Goal: Task Accomplishment & Management: Use online tool/utility

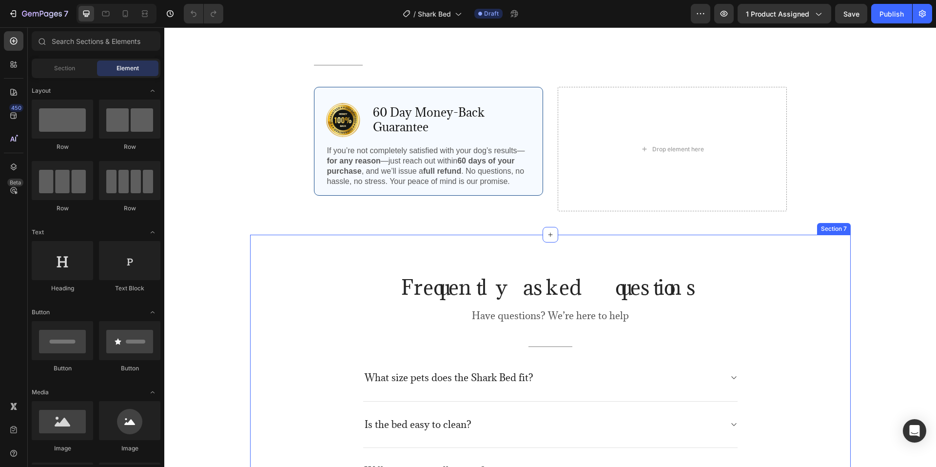
scroll to position [2145, 0]
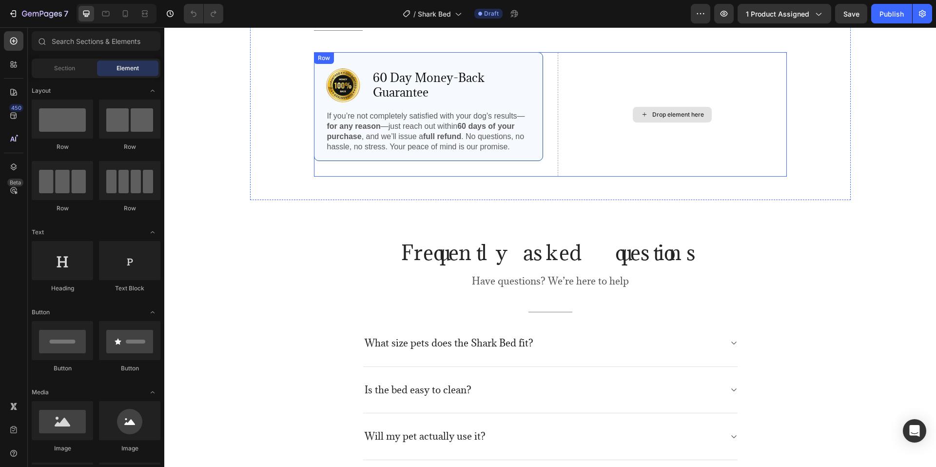
click at [620, 136] on div "Drop element here" at bounding box center [672, 114] width 229 height 124
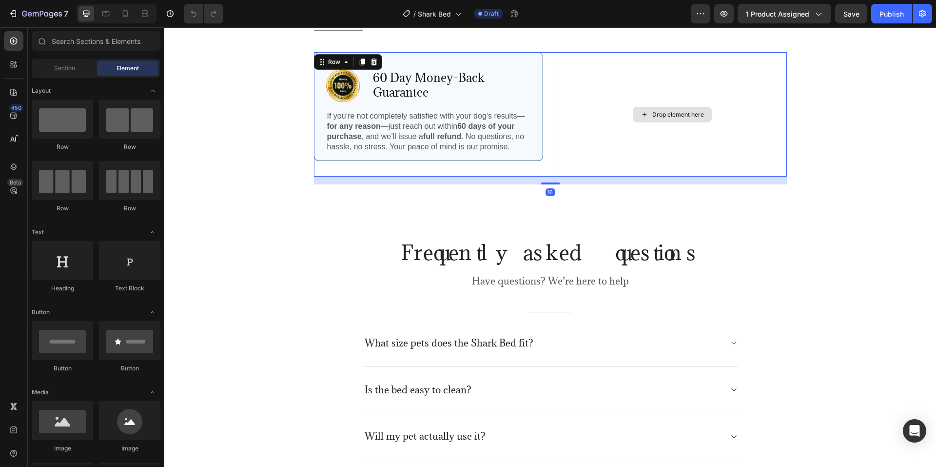
click at [658, 111] on div "Drop element here" at bounding box center [678, 115] width 52 height 8
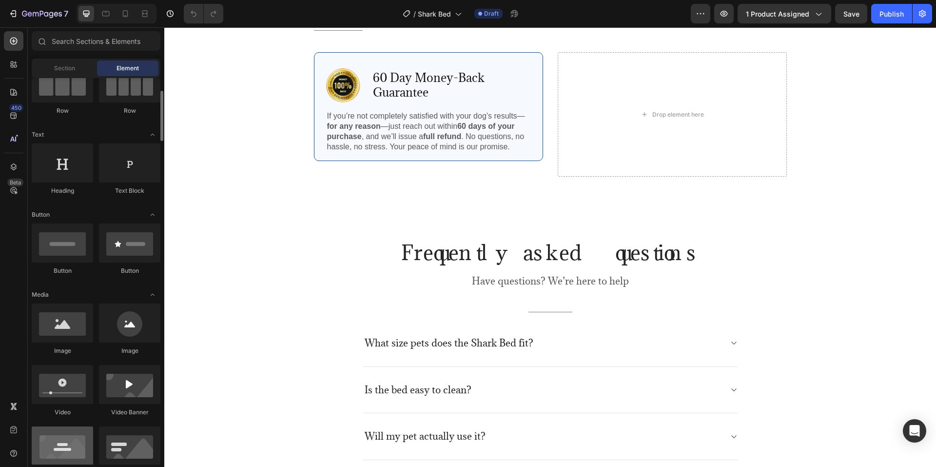
scroll to position [0, 0]
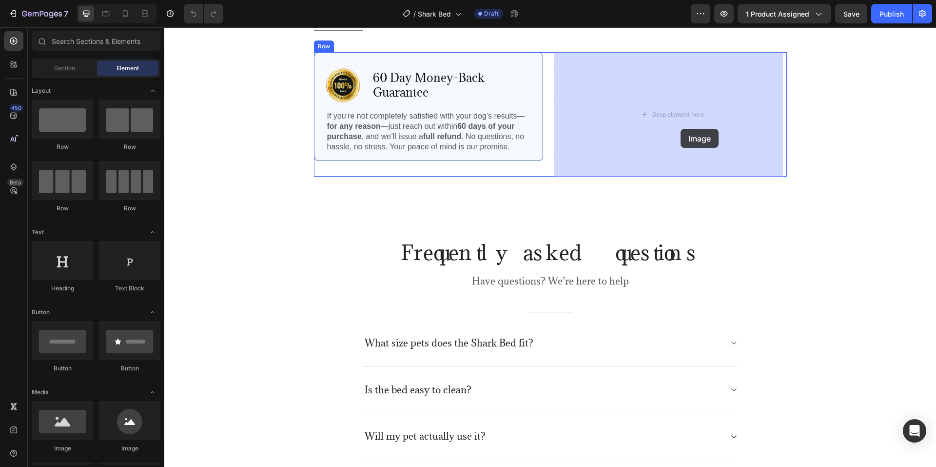
drag, startPoint x: 245, startPoint y: 426, endPoint x: 681, endPoint y: 129, distance: 527.4
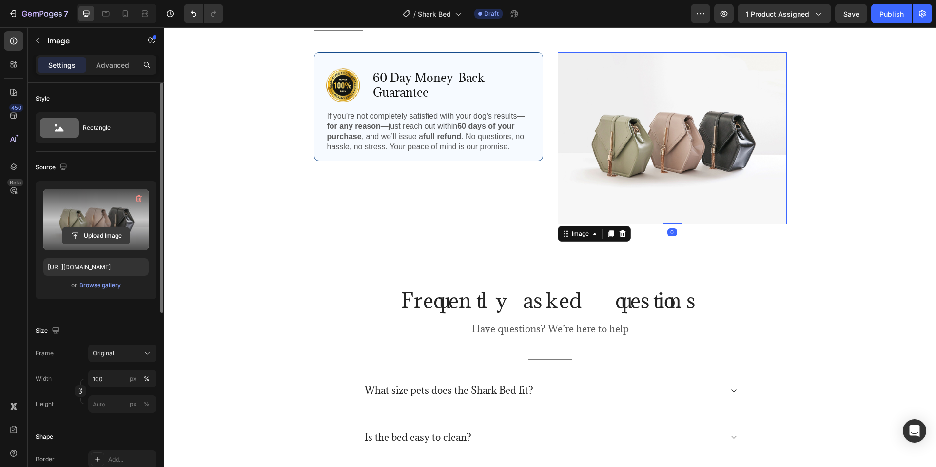
click at [100, 232] on input "file" at bounding box center [95, 235] width 67 height 17
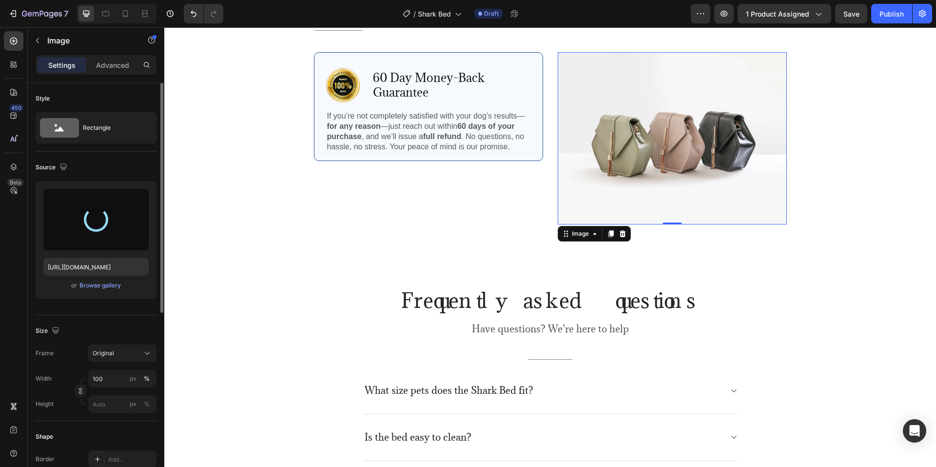
type input "[URL][DOMAIN_NAME]"
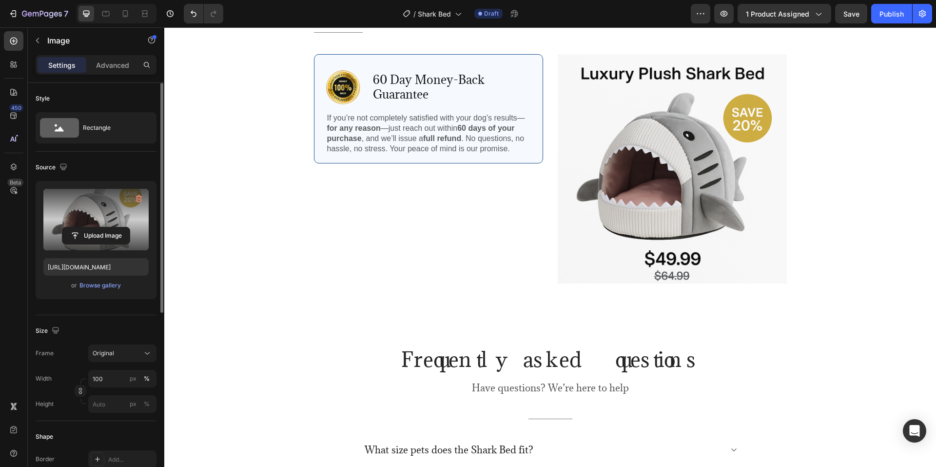
scroll to position [2075, 0]
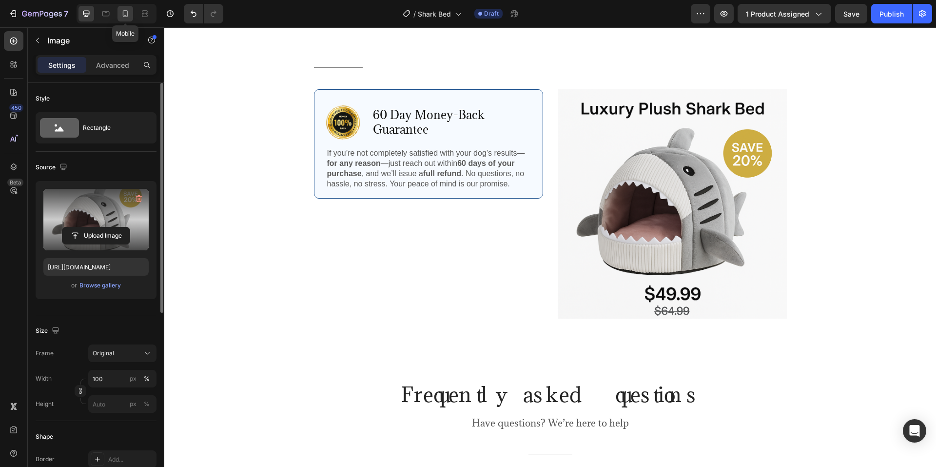
click at [122, 12] on icon at bounding box center [125, 14] width 10 height 10
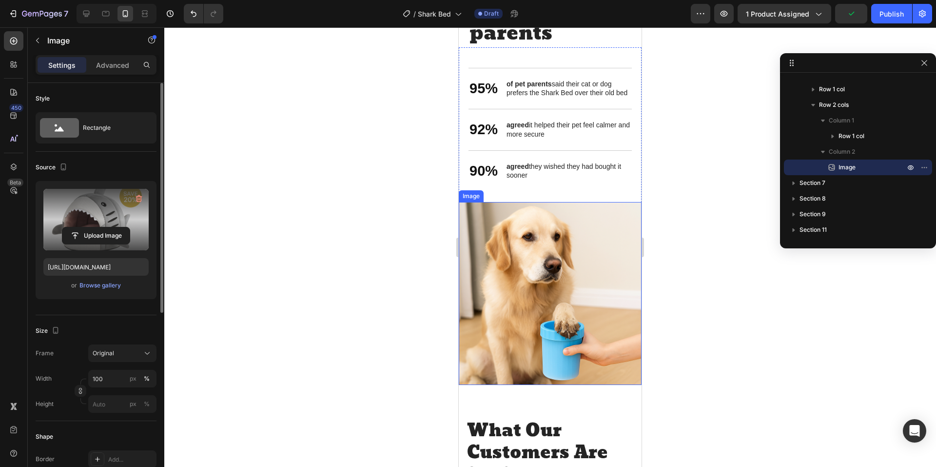
scroll to position [1207, 0]
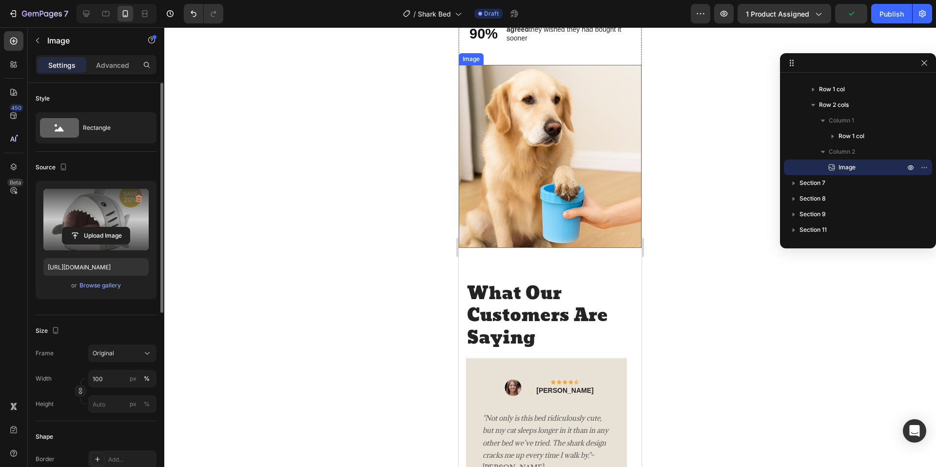
click at [530, 185] on img at bounding box center [550, 156] width 183 height 183
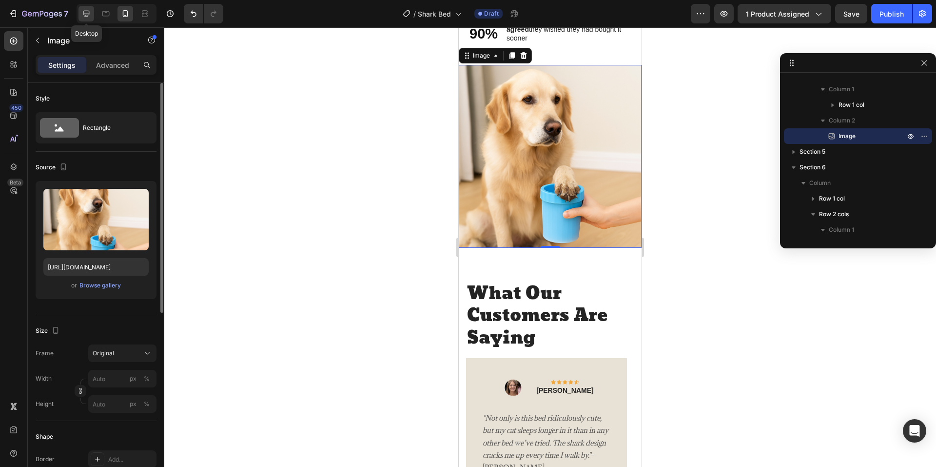
click at [88, 12] on icon at bounding box center [86, 14] width 10 height 10
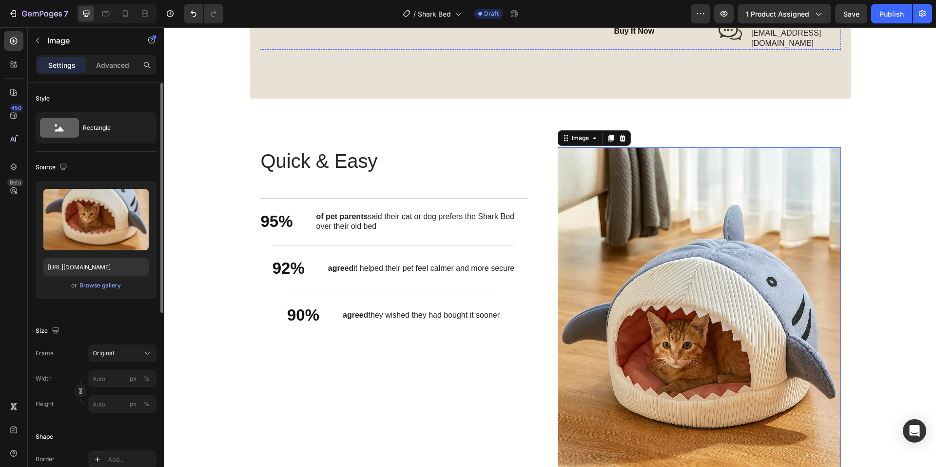
scroll to position [1031, 0]
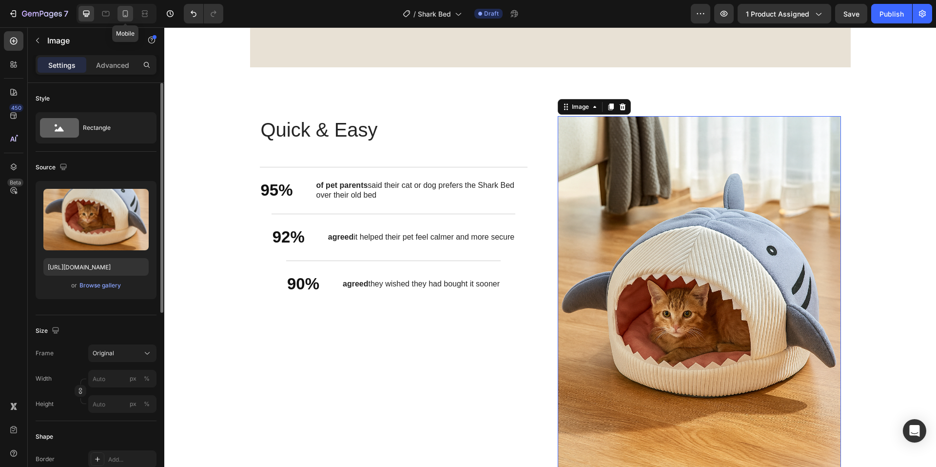
click at [126, 10] on icon at bounding box center [125, 13] width 5 height 7
type input "[URL][DOMAIN_NAME]"
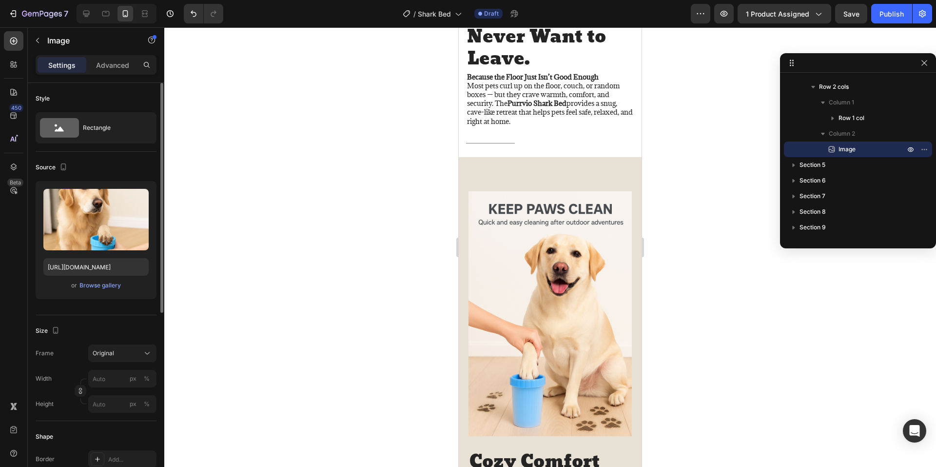
scroll to position [605, 0]
click at [561, 281] on img at bounding box center [550, 314] width 163 height 245
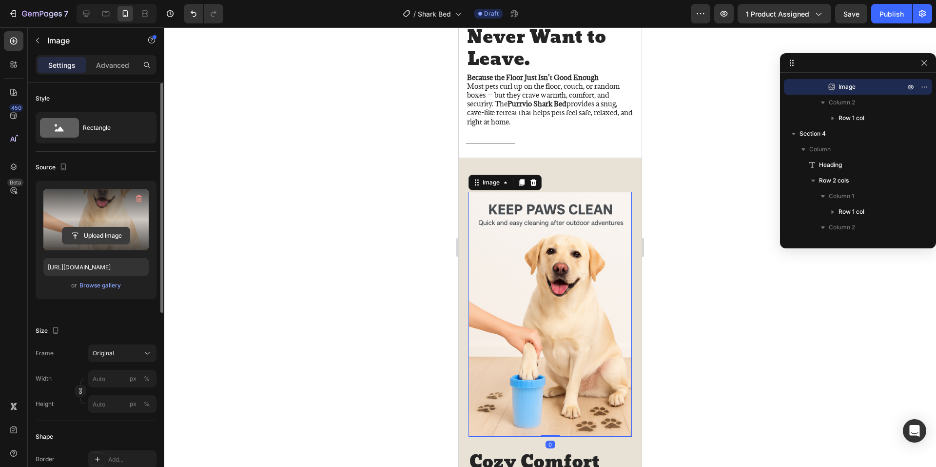
click at [81, 232] on input "file" at bounding box center [95, 235] width 67 height 17
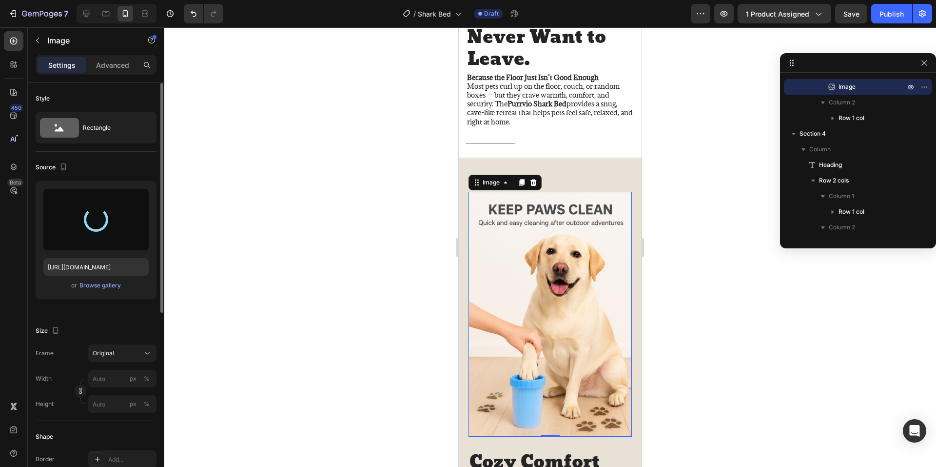
type input "[URL][DOMAIN_NAME]"
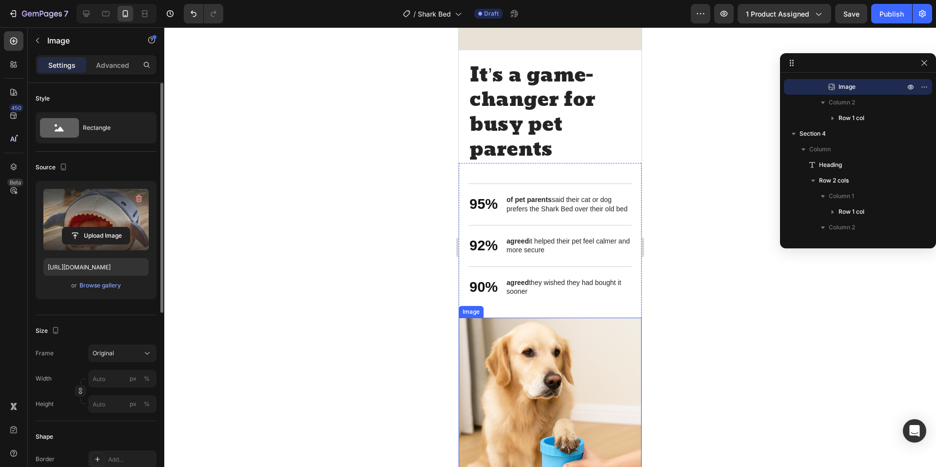
scroll to position [1190, 0]
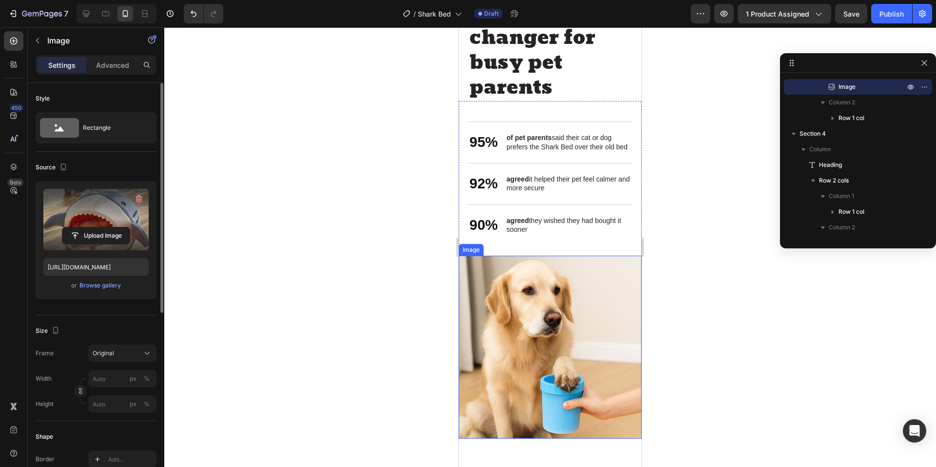
click at [571, 335] on img at bounding box center [550, 346] width 183 height 183
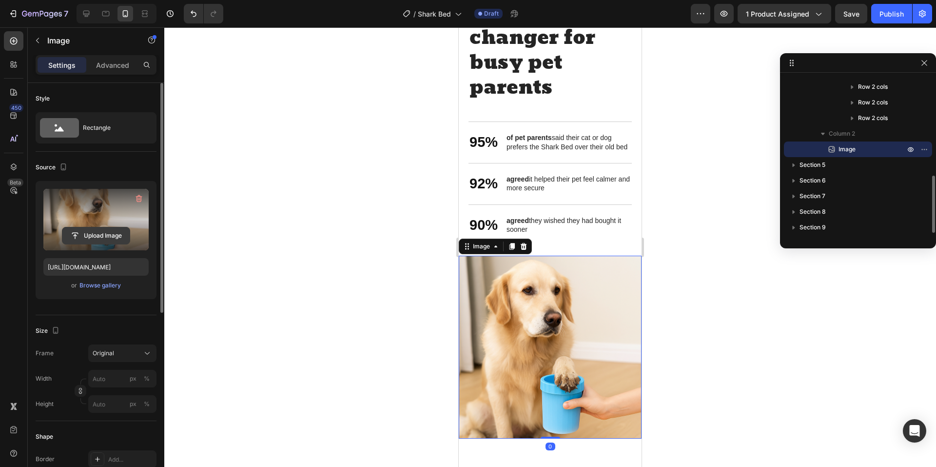
click at [103, 236] on input "file" at bounding box center [95, 235] width 67 height 17
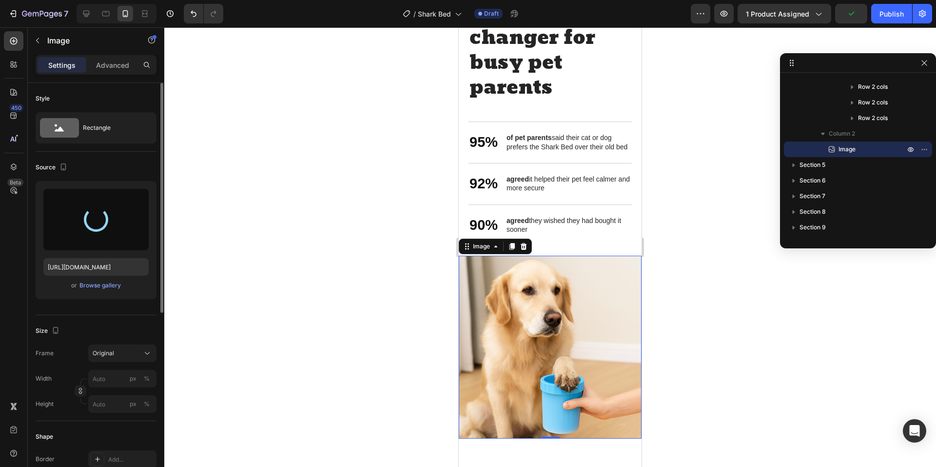
type input "[URL][DOMAIN_NAME]"
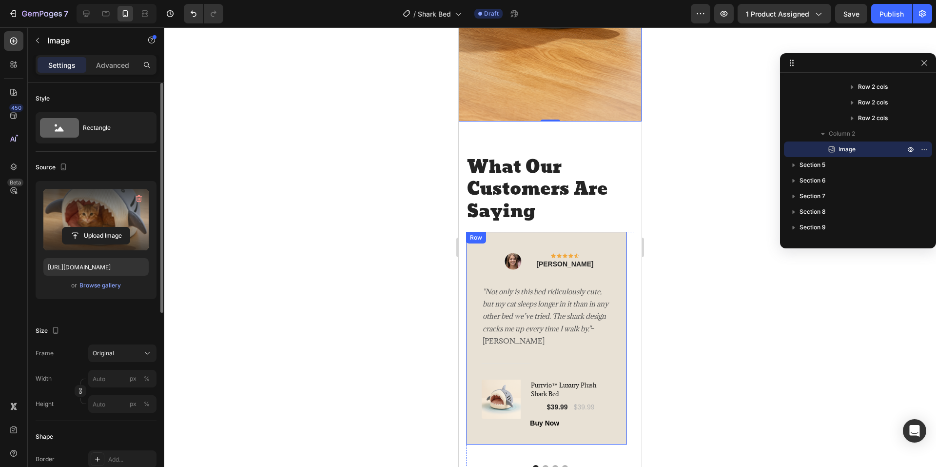
scroll to position [1726, 0]
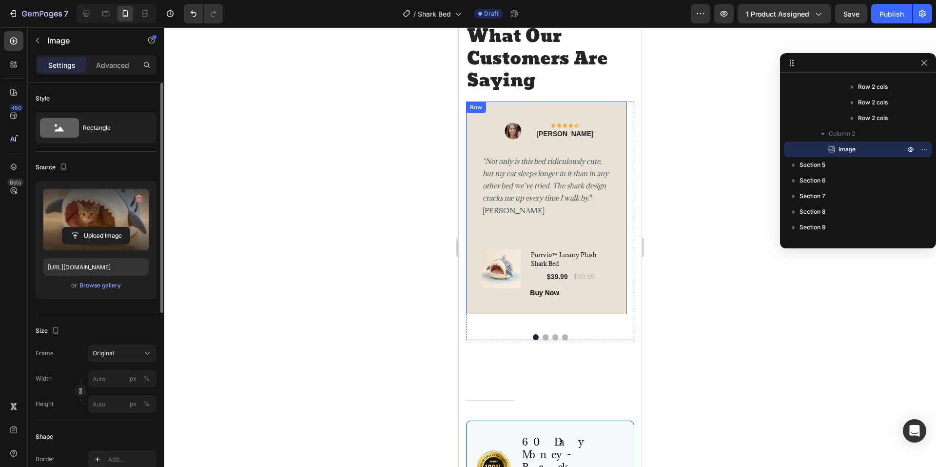
click at [567, 103] on div "Image Icon Icon Icon Icon Icon Row [PERSON_NAME] Text block Row "Not only is th…" at bounding box center [546, 207] width 161 height 213
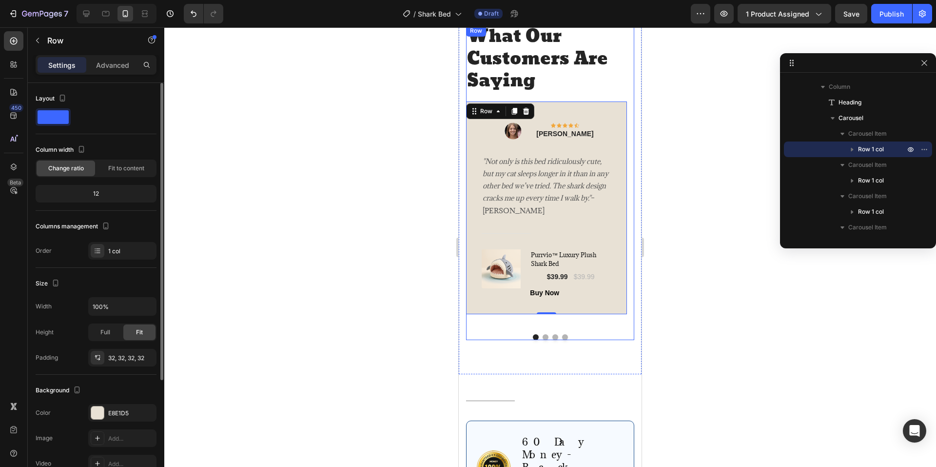
click at [574, 96] on div "What Our Customers Are Saying Heading Image Icon Icon Icon Icon Icon Row [PERSO…" at bounding box center [550, 182] width 168 height 315
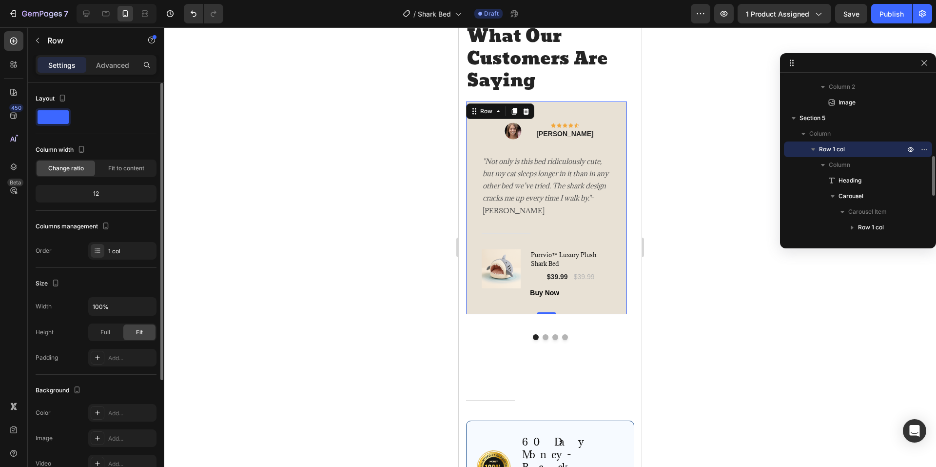
click at [543, 110] on div "Image Icon Icon Icon Icon Icon Row [PERSON_NAME] Text block Row "Not only is th…" at bounding box center [546, 207] width 161 height 213
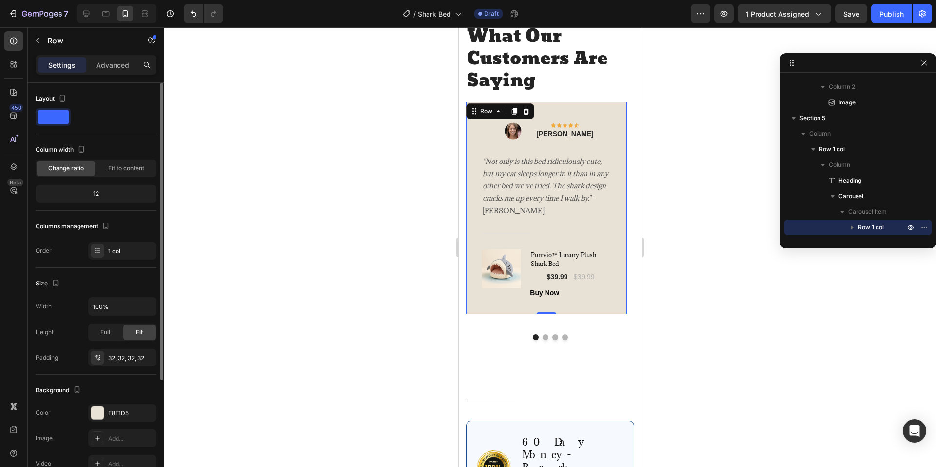
click at [707, 143] on div at bounding box center [550, 246] width 772 height 439
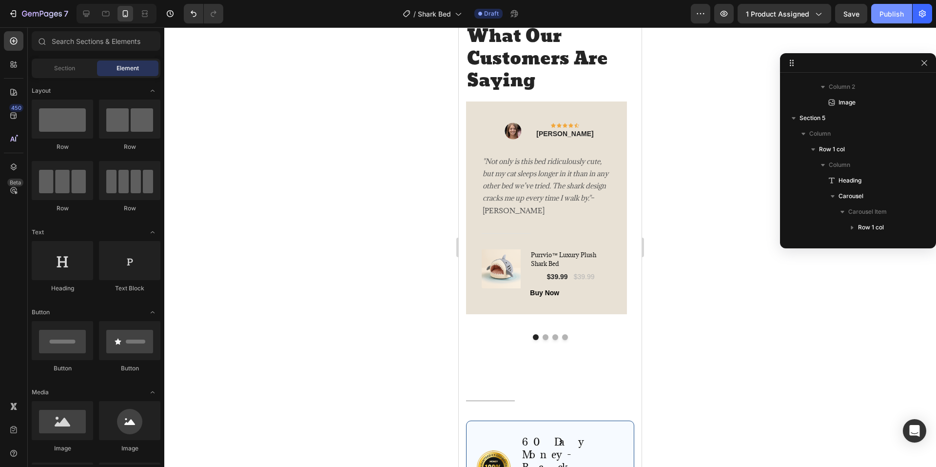
click at [899, 9] on div "Publish" at bounding box center [892, 14] width 24 height 10
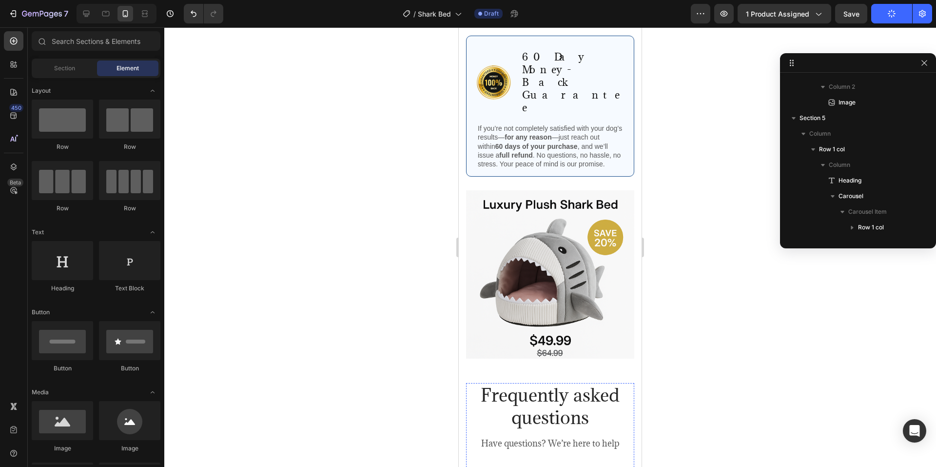
scroll to position [2116, 0]
click at [542, 247] on img at bounding box center [550, 275] width 168 height 168
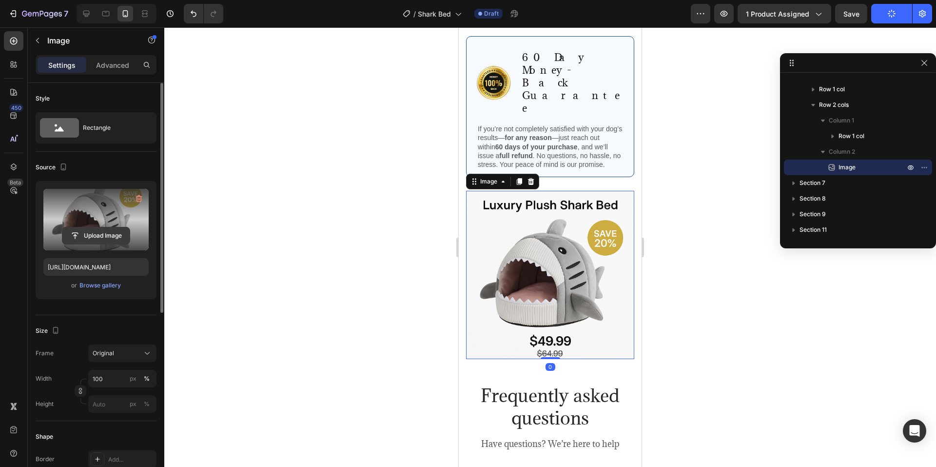
click at [105, 235] on input "file" at bounding box center [95, 235] width 67 height 17
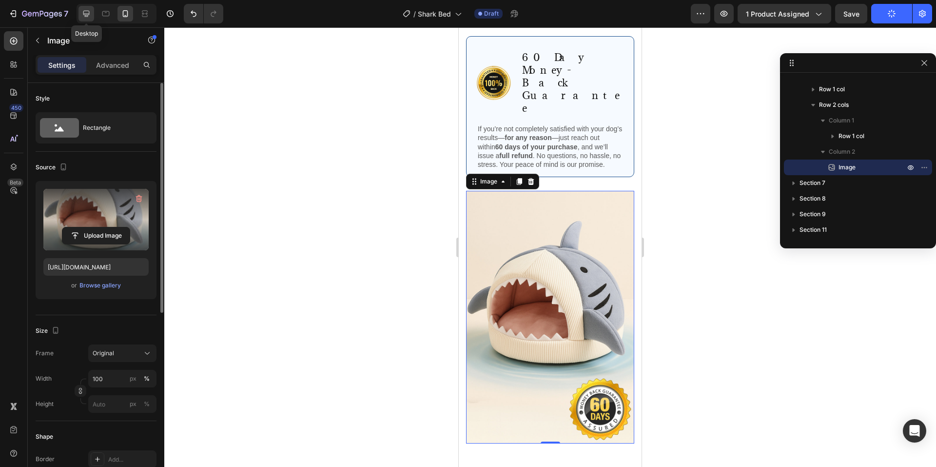
click at [86, 17] on icon at bounding box center [86, 14] width 6 height 6
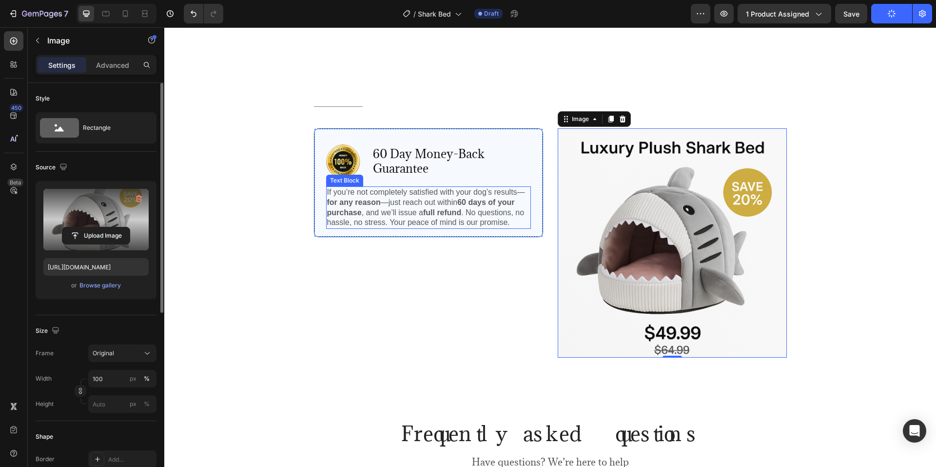
scroll to position [2320, 0]
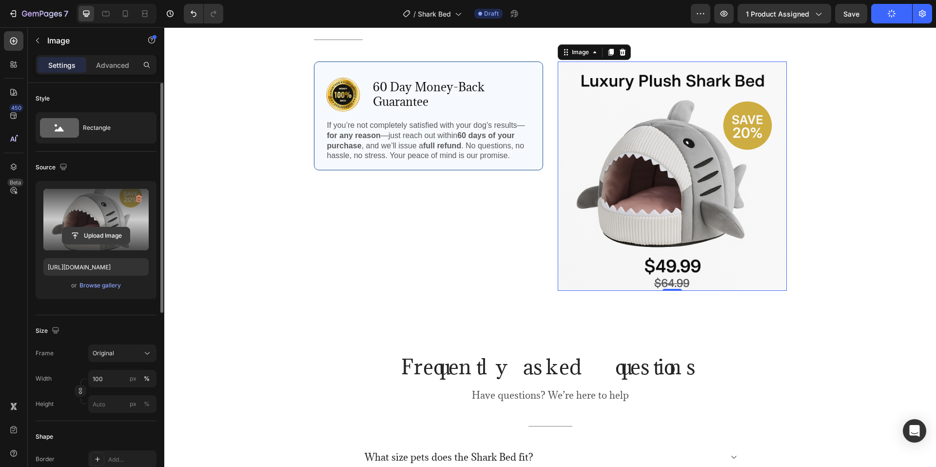
click at [104, 228] on input "file" at bounding box center [95, 235] width 67 height 17
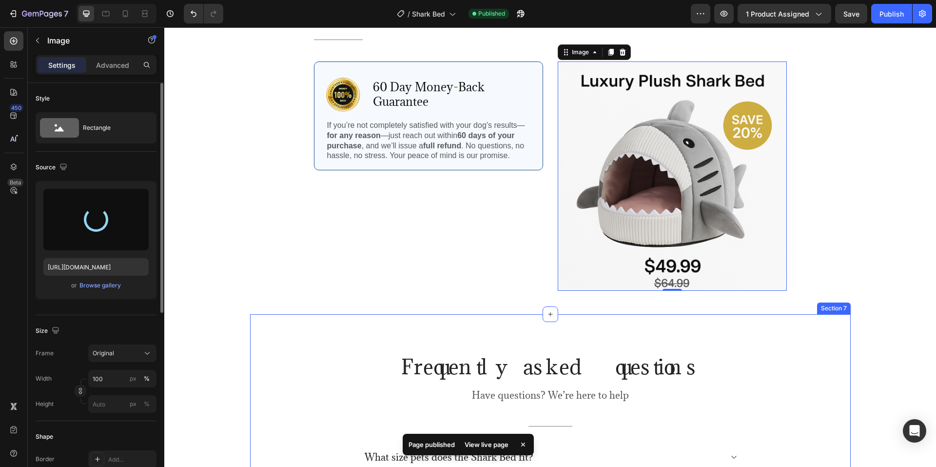
type input "[URL][DOMAIN_NAME]"
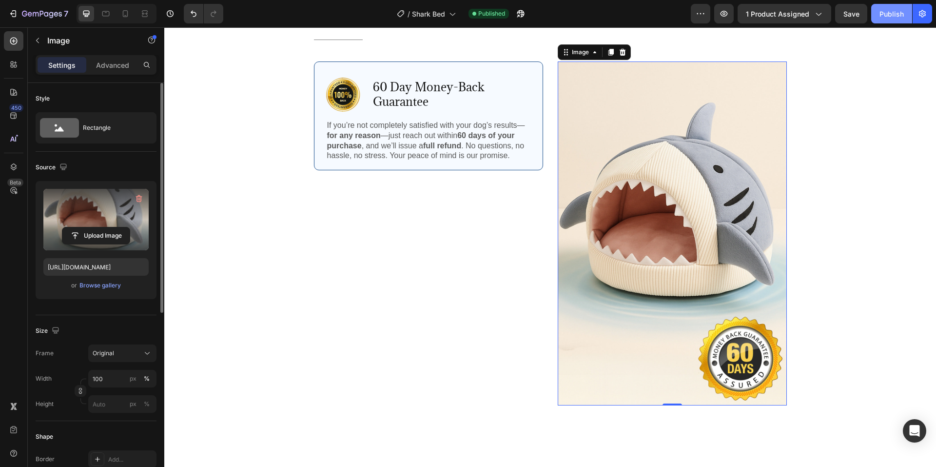
click at [884, 18] on div "Publish" at bounding box center [892, 14] width 24 height 10
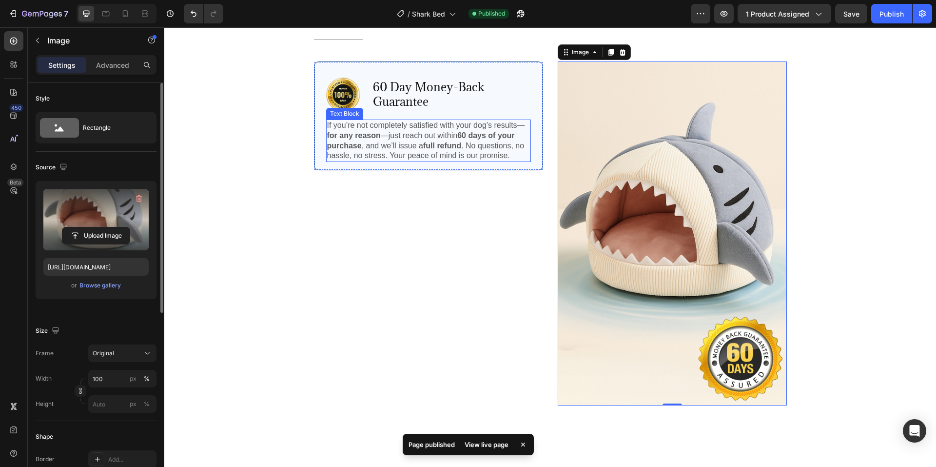
click at [486, 126] on p "If you’re not completely satisfied with your dog’s results— for any reason —jus…" at bounding box center [428, 140] width 203 height 40
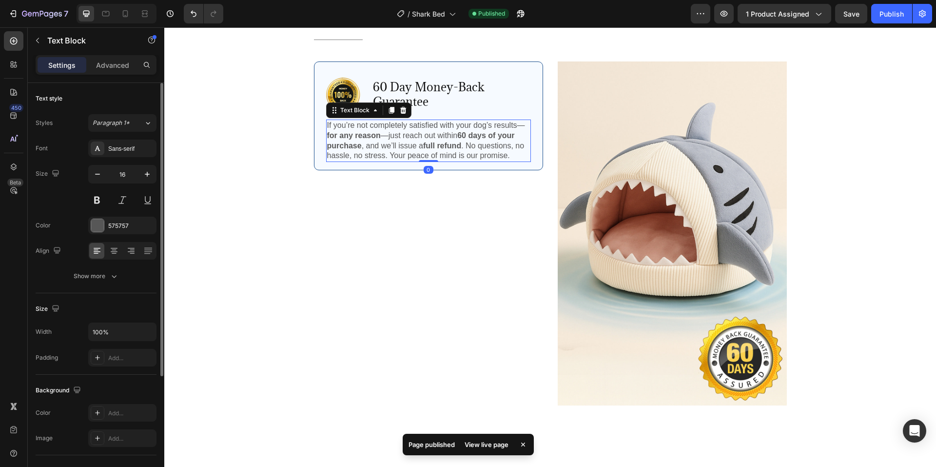
click at [486, 126] on p "If you’re not completely satisfied with your dog’s results— for any reason —jus…" at bounding box center [428, 140] width 203 height 40
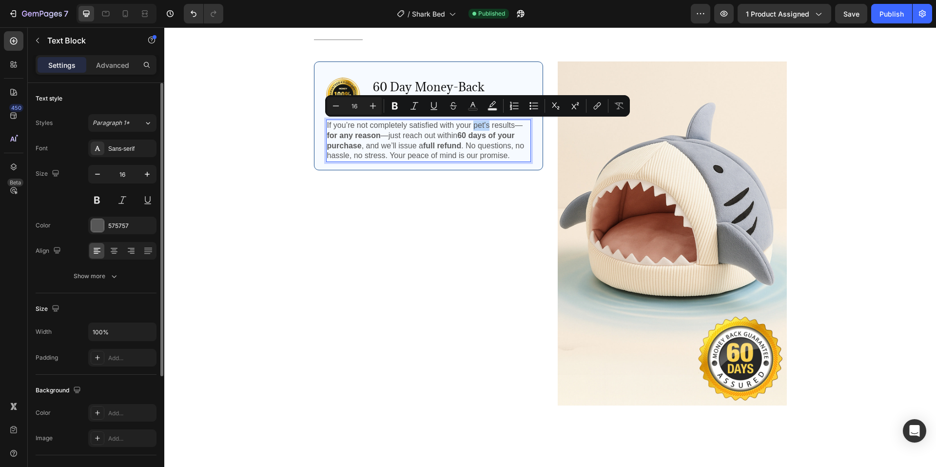
drag, startPoint x: 487, startPoint y: 122, endPoint x: 471, endPoint y: 123, distance: 15.6
click at [471, 123] on p "If you’re not completely satisfied with your pet's results— for any reason —jus…" at bounding box center [428, 140] width 203 height 40
copy p "pet's"
click at [896, 15] on div "Publish" at bounding box center [892, 14] width 24 height 10
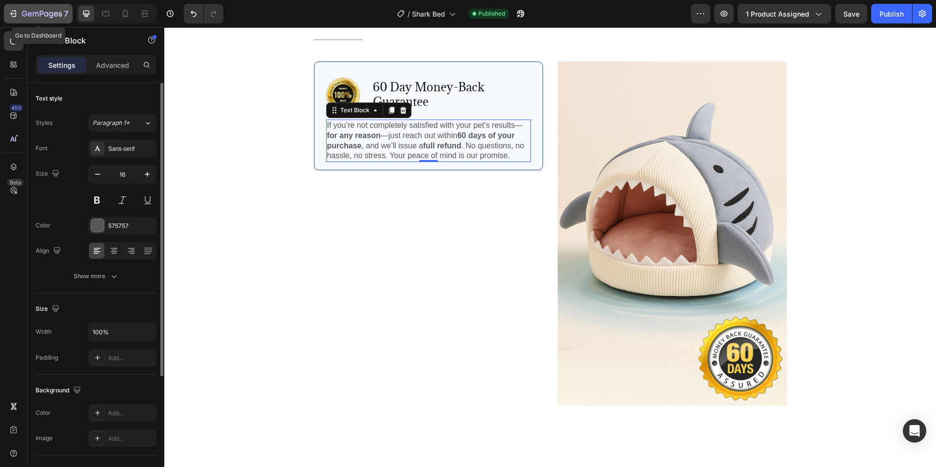
click at [38, 9] on div "7" at bounding box center [45, 14] width 46 height 12
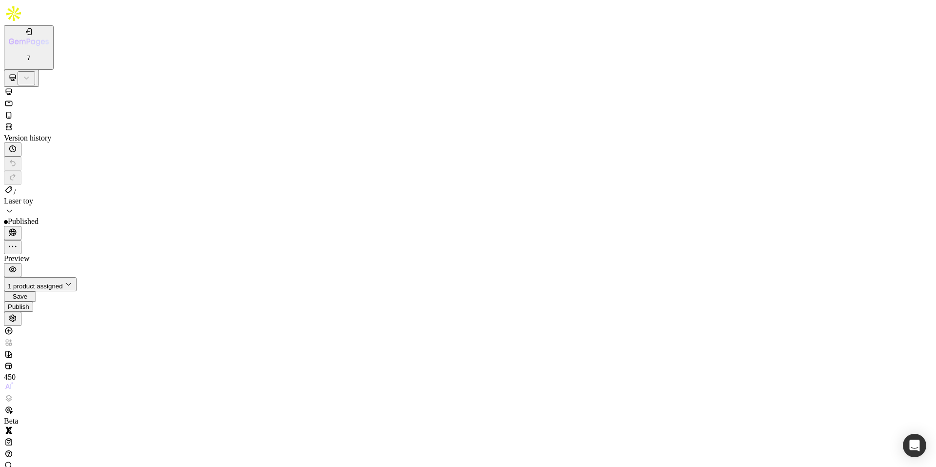
scroll to position [2340, 0]
drag, startPoint x: 327, startPoint y: 16882, endPoint x: 312, endPoint y: 16883, distance: 15.1
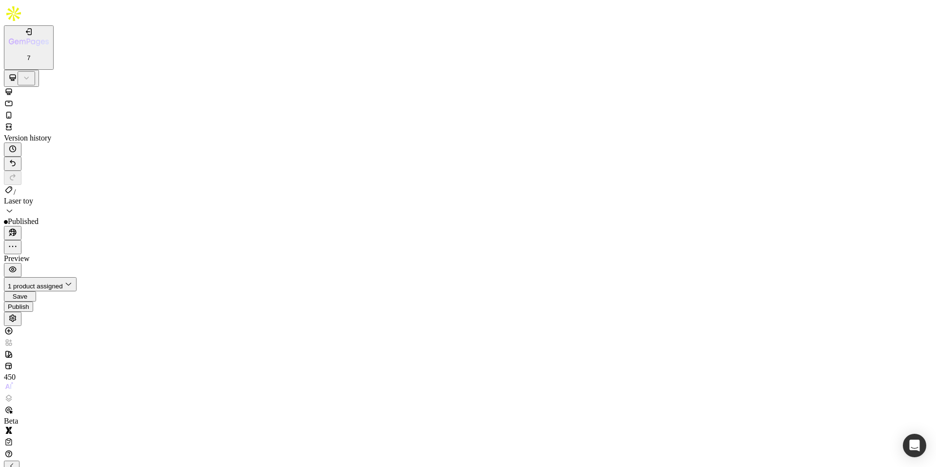
click at [29, 303] on div "Publish" at bounding box center [18, 306] width 21 height 7
click at [12, 112] on icon at bounding box center [8, 115] width 5 height 7
type input "14"
click at [24, 27] on icon "button" at bounding box center [29, 32] width 10 height 10
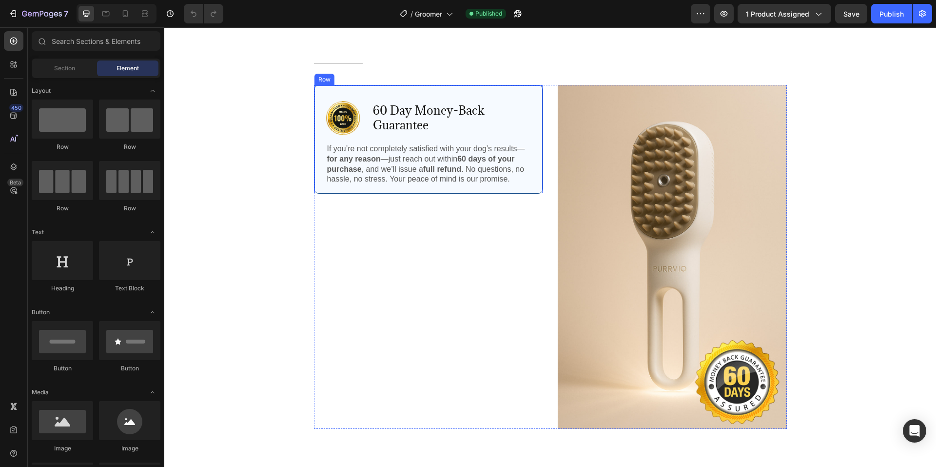
scroll to position [2389, 0]
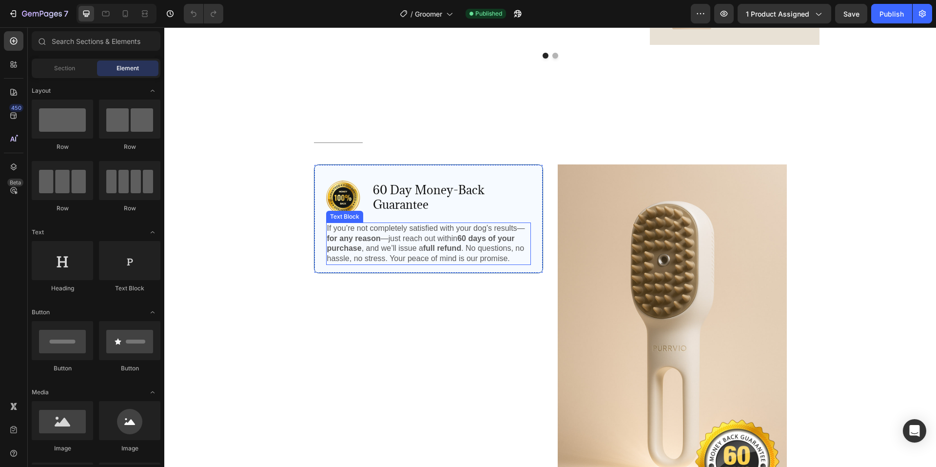
click at [474, 235] on p "If you’re not completely satisfied with your dog’s results— for any reason —jus…" at bounding box center [428, 243] width 203 height 40
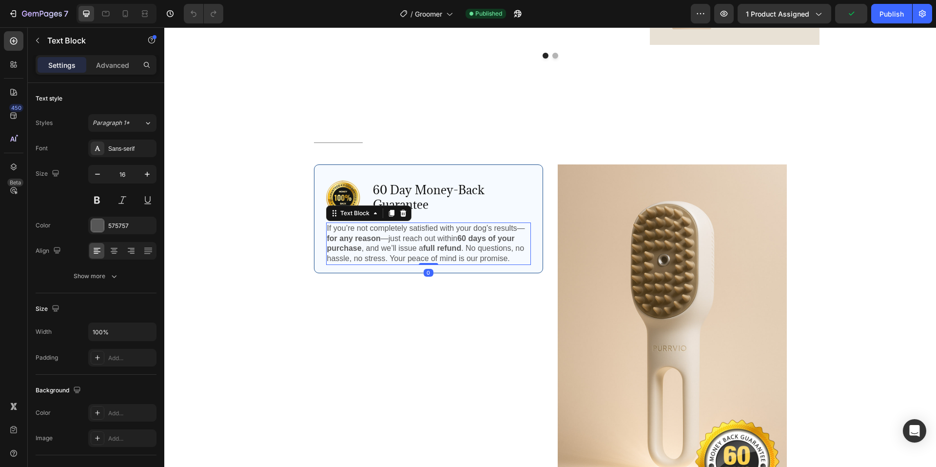
click at [483, 235] on p "If you’re not completely satisfied with your dog’s results— for any reason —jus…" at bounding box center [428, 243] width 203 height 40
click at [889, 8] on button "Publish" at bounding box center [891, 14] width 41 height 20
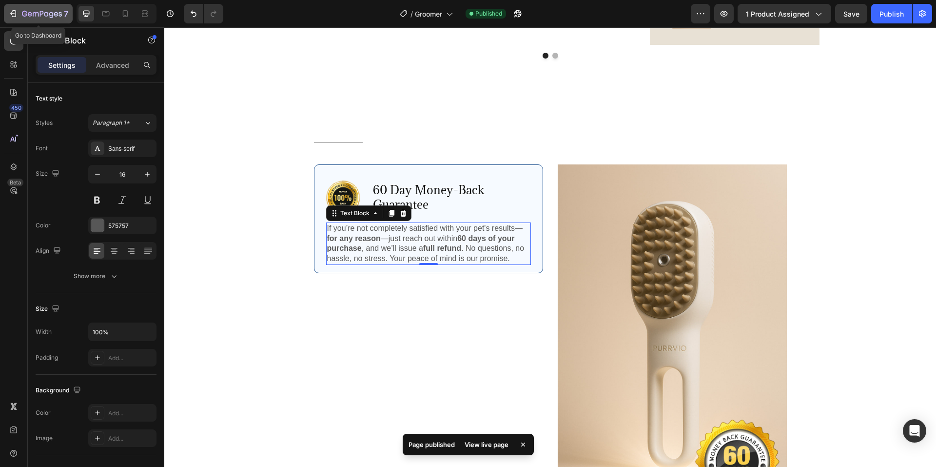
click at [46, 9] on div "7" at bounding box center [45, 14] width 46 height 12
